Goal: Find specific page/section: Find specific page/section

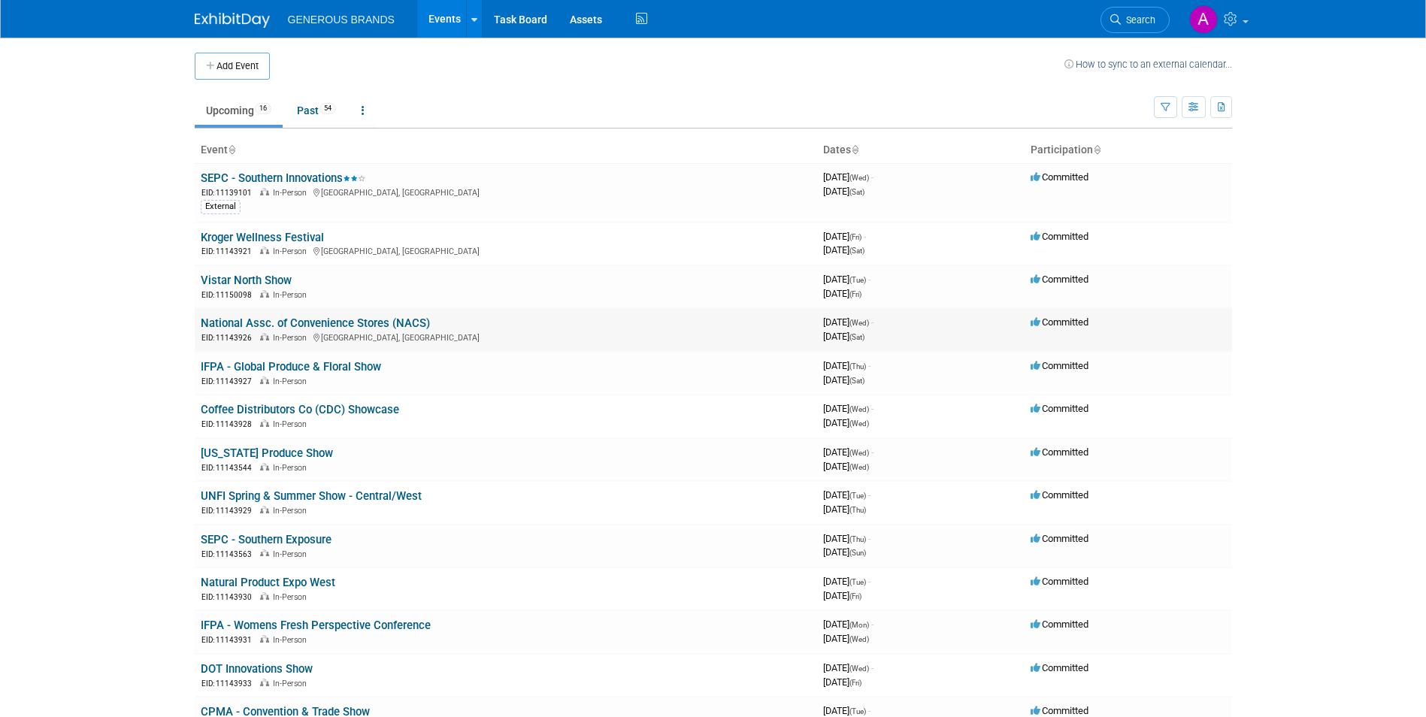
click at [283, 324] on link "National Assc. of Convenience Stores (NACS)" at bounding box center [315, 323] width 229 height 14
click at [326, 324] on link "National Assc. of Convenience Stores (NACS)" at bounding box center [315, 323] width 229 height 14
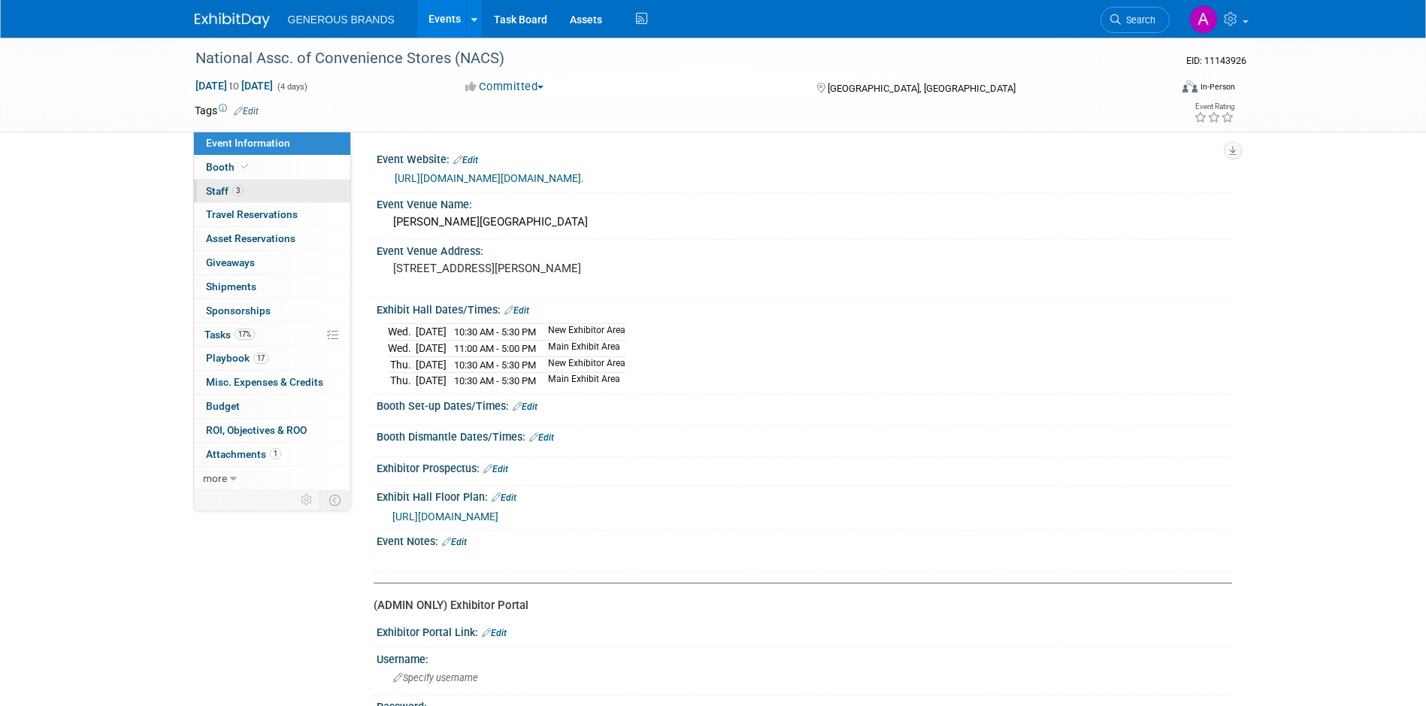
click at [299, 196] on link "3 Staff 3" at bounding box center [272, 191] width 156 height 23
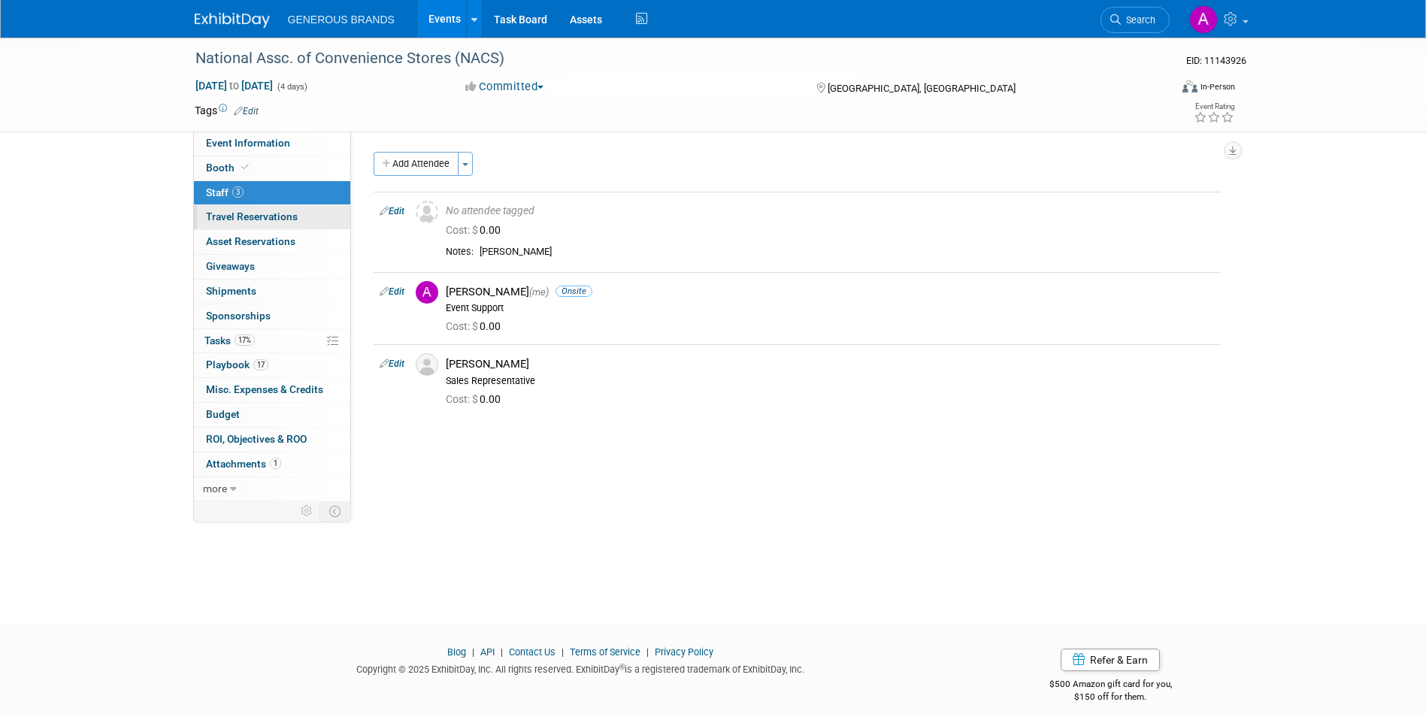
click at [280, 220] on span "Travel Reservations 0" at bounding box center [252, 216] width 92 height 12
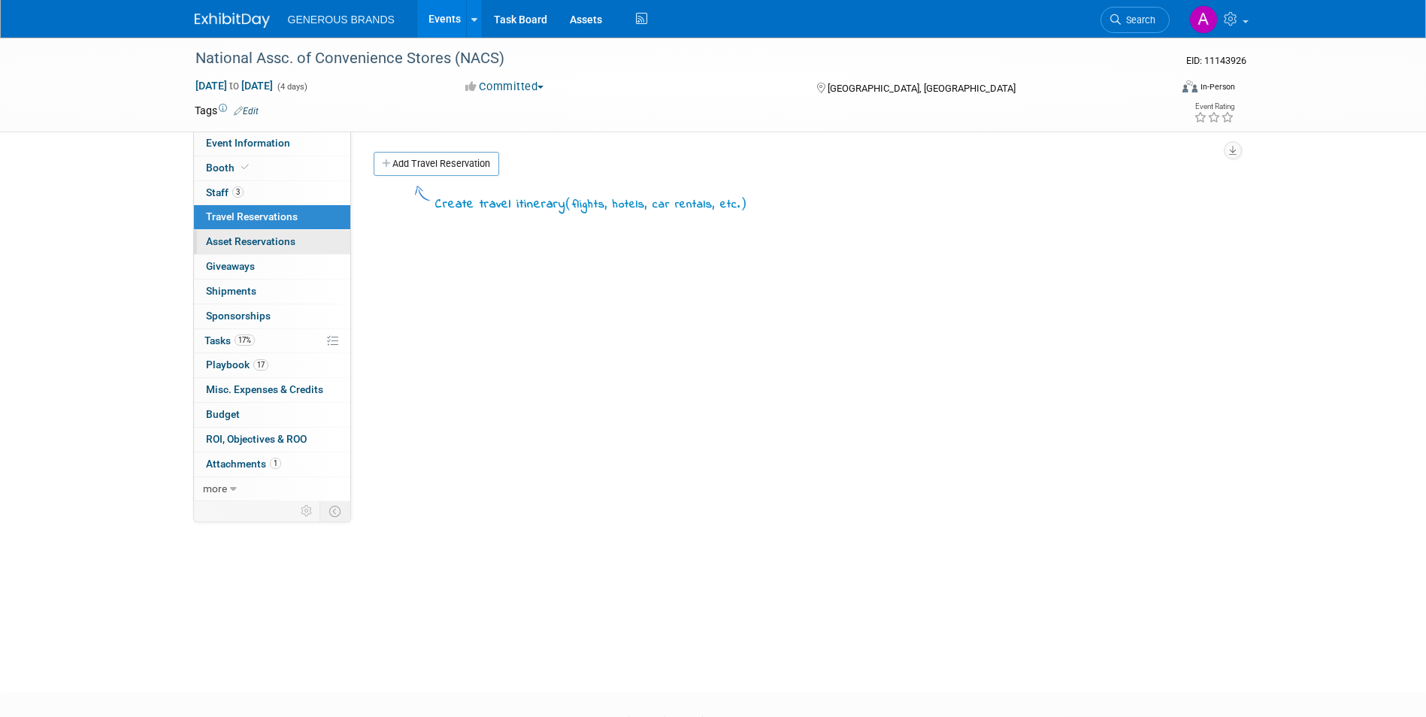
click at [289, 253] on link "0 Asset Reservations 0" at bounding box center [272, 242] width 156 height 24
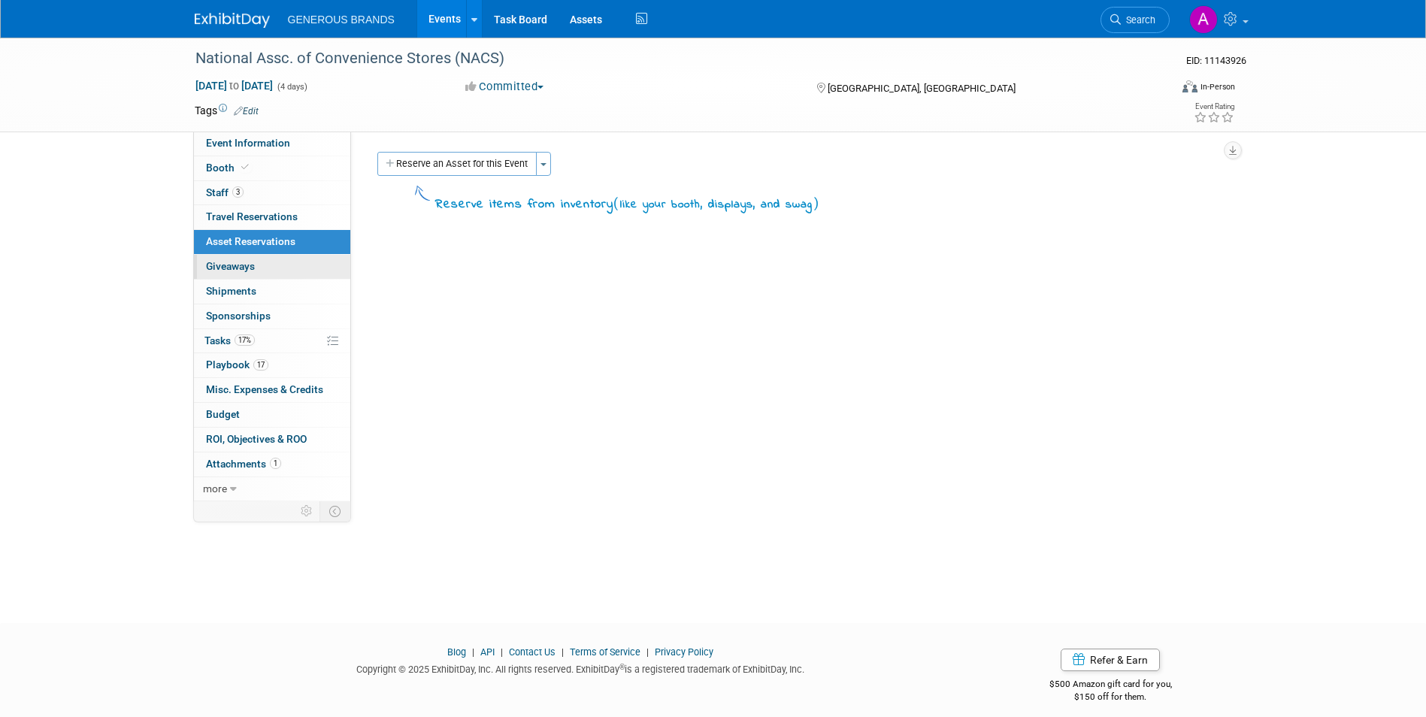
click at [283, 277] on link "0 Giveaways 0" at bounding box center [272, 267] width 156 height 24
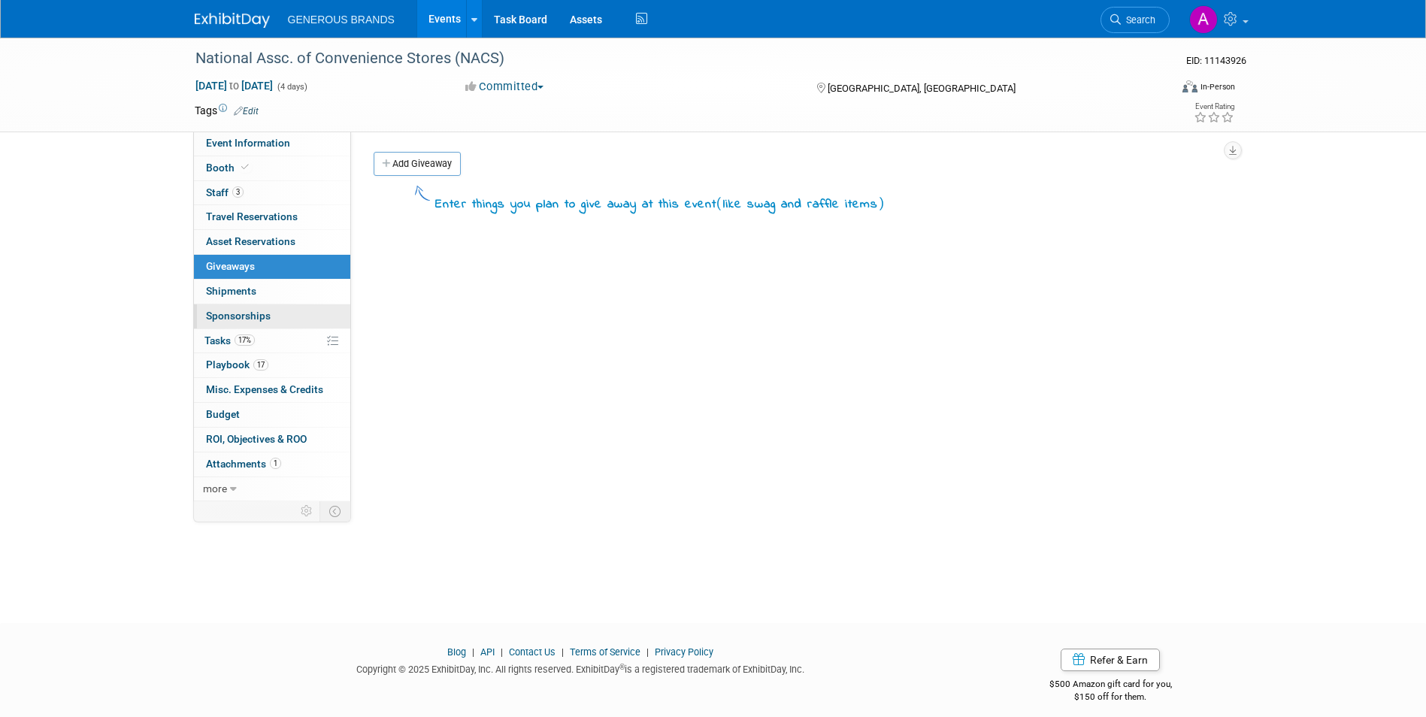
click at [281, 309] on link "0 Sponsorships 0" at bounding box center [272, 316] width 156 height 24
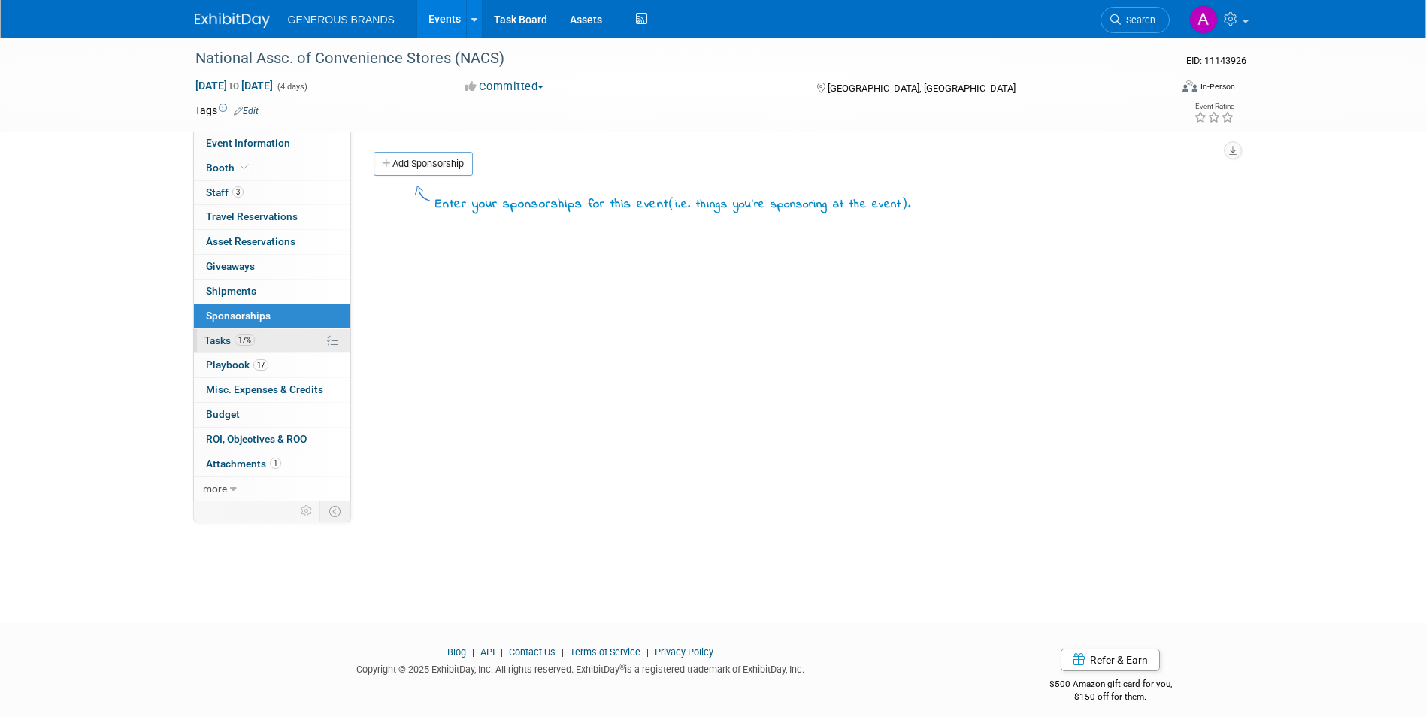
click at [279, 338] on link "17% Tasks 17%" at bounding box center [272, 341] width 156 height 24
